Goal: Transaction & Acquisition: Download file/media

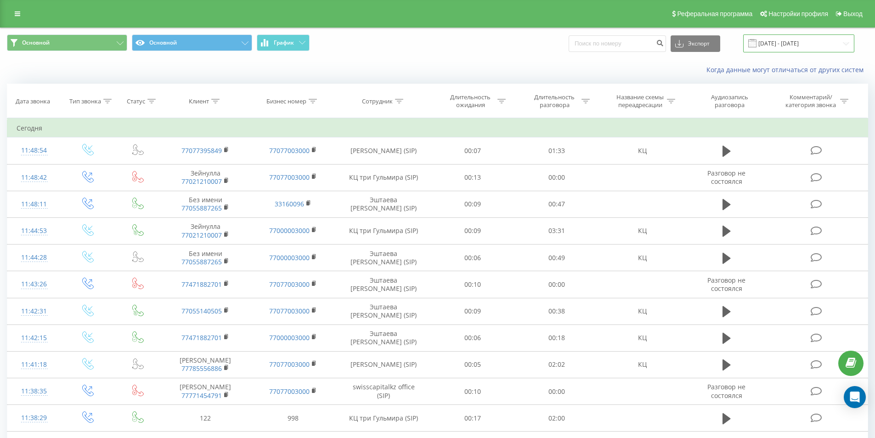
click at [778, 42] on input "[DATE] - [DATE]" at bounding box center [798, 43] width 111 height 18
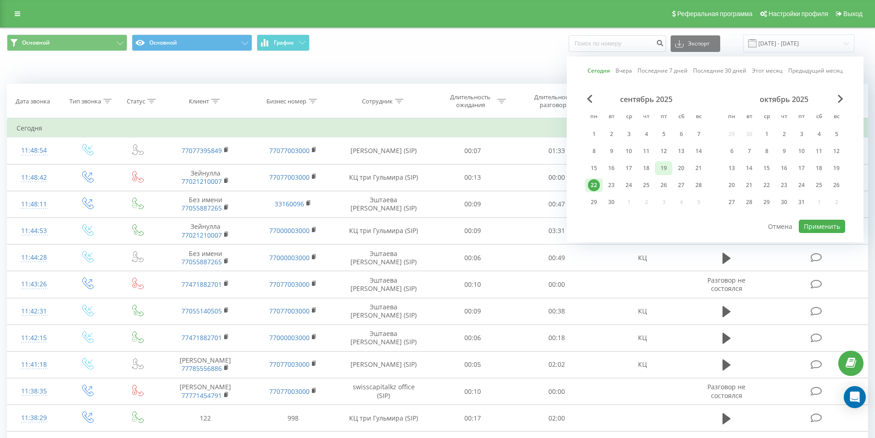
click at [668, 168] on div "19" at bounding box center [663, 168] width 12 height 12
click at [825, 220] on button "Применить" at bounding box center [821, 225] width 46 height 13
type input "[DATE] - [DATE]"
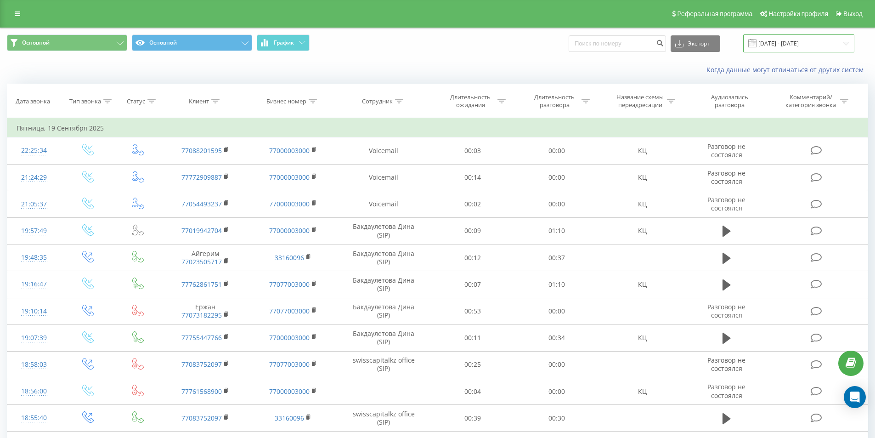
click at [802, 39] on input "[DATE] - [DATE]" at bounding box center [798, 43] width 111 height 18
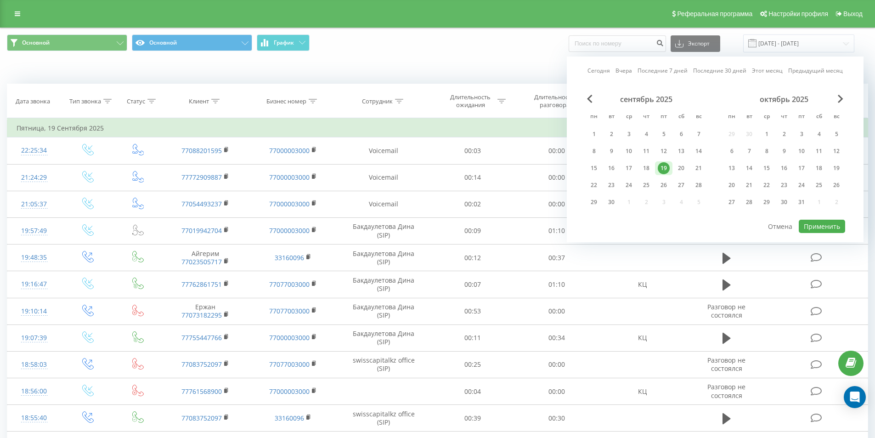
click at [661, 166] on div "19" at bounding box center [663, 168] width 12 height 12
click at [819, 228] on button "Применить" at bounding box center [821, 225] width 46 height 13
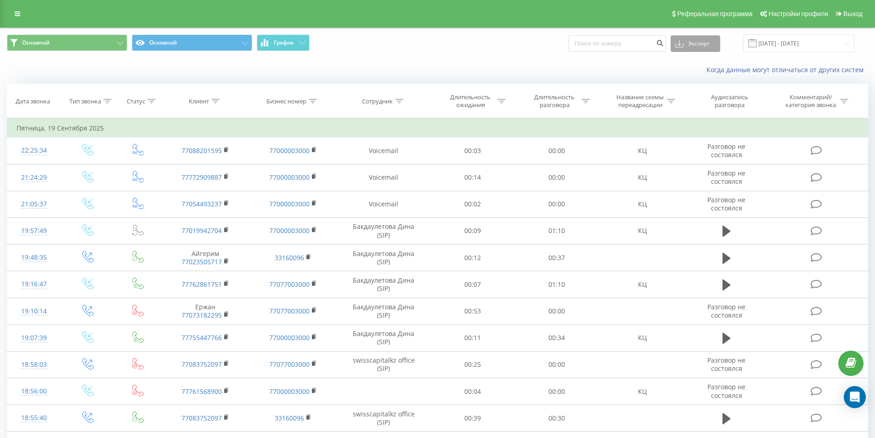
click at [695, 44] on button "Экспорт" at bounding box center [695, 43] width 50 height 17
click at [703, 76] on div ".xls" at bounding box center [695, 77] width 49 height 17
